Goal: Information Seeking & Learning: Learn about a topic

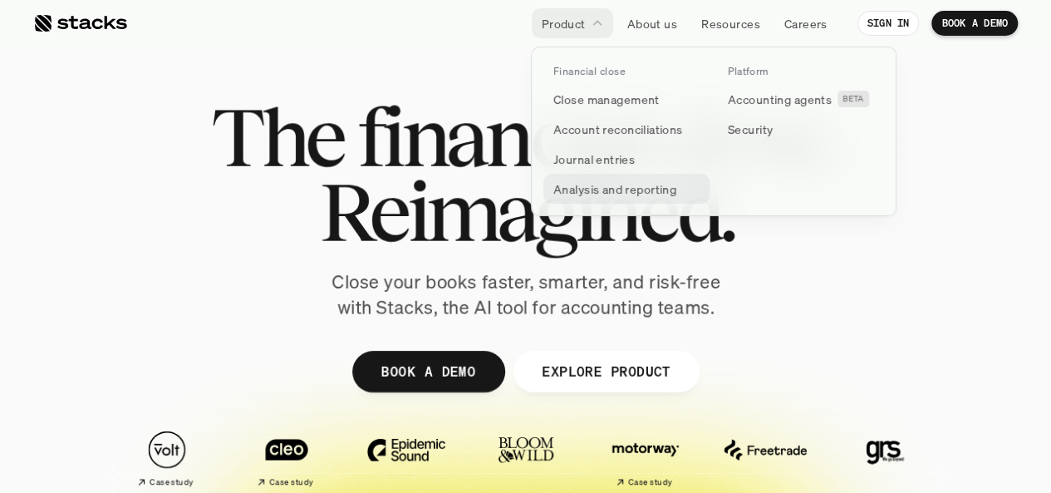
click at [604, 185] on p "Analysis and reporting" at bounding box center [614, 188] width 123 height 17
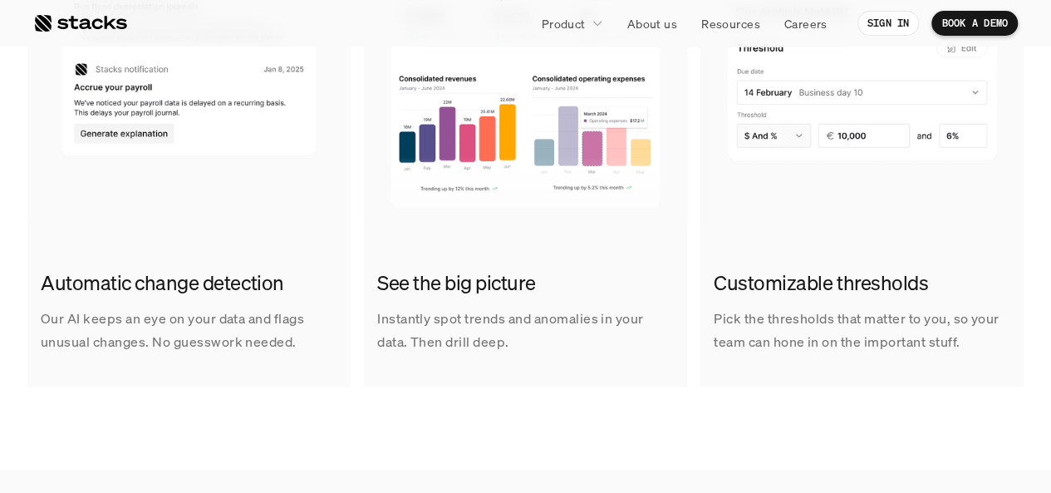
scroll to position [1266, 0]
